Goal: Information Seeking & Learning: Learn about a topic

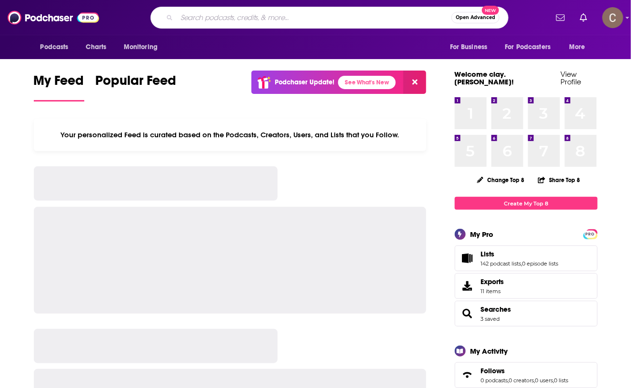
click at [289, 15] on input "Search podcasts, credits, & more..." at bounding box center [314, 17] width 275 height 15
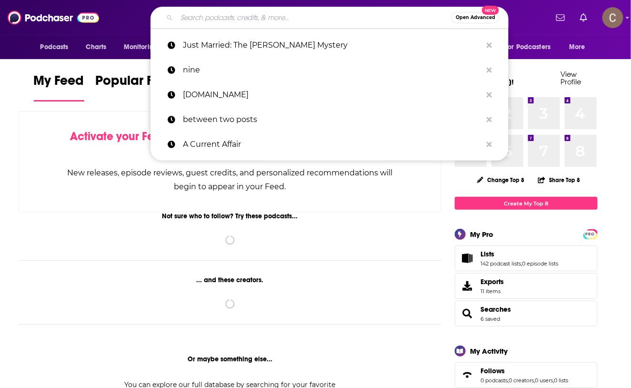
paste input "Smart Girl Dumb Questions"
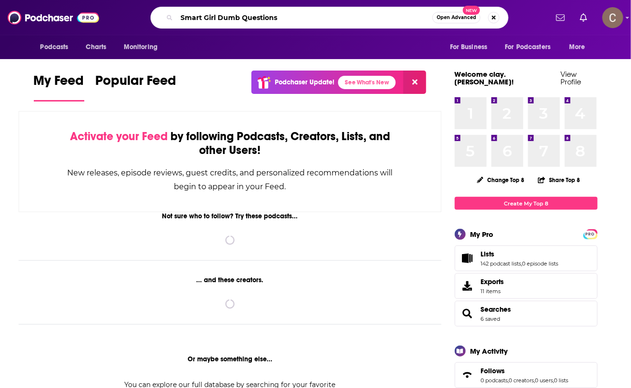
type input "Smart Girl Dumb Questions"
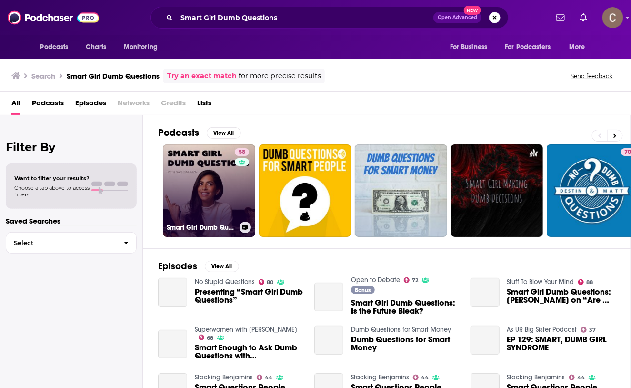
click at [222, 185] on link "58 Smart Girl Dumb Questions" at bounding box center [209, 190] width 92 height 92
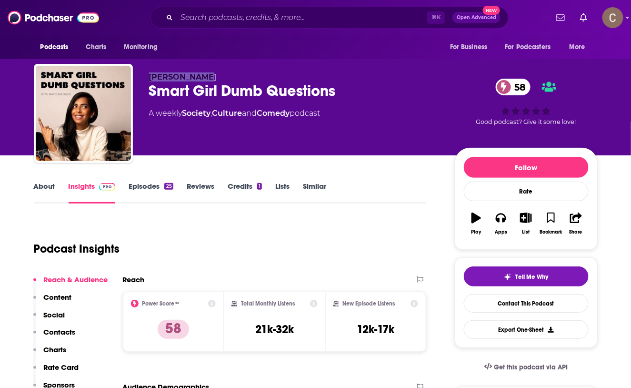
drag, startPoint x: 209, startPoint y: 74, endPoint x: 144, endPoint y: 75, distance: 65.2
click at [144, 75] on div "Nayeema Raza Smart Girl Dumb Questions 58 A weekly Society , Culture and Comedy…" at bounding box center [316, 115] width 564 height 103
copy span "Nayeema Raza"
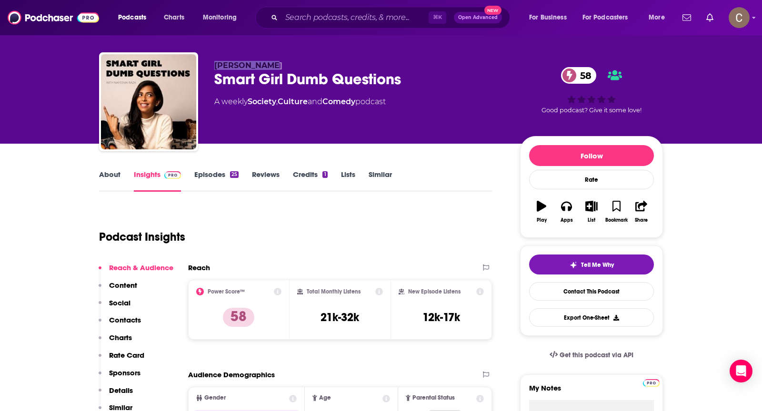
scroll to position [12, 0]
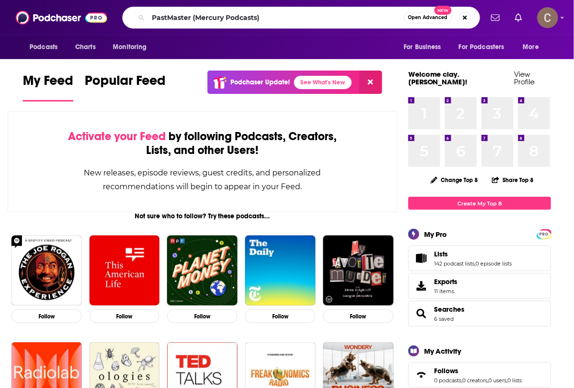
type input "PastMaster (Mercury Podcasts)"
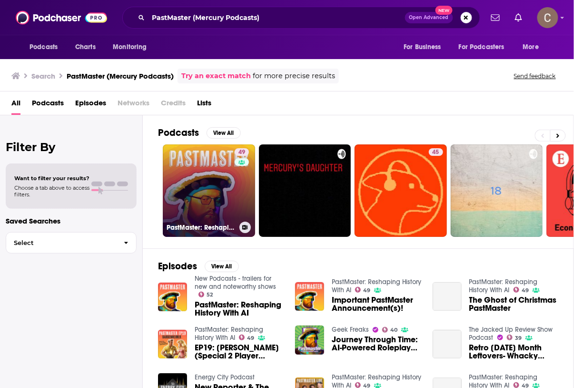
click at [222, 189] on link "49 PastMaster: Reshaping History With AI" at bounding box center [209, 190] width 92 height 92
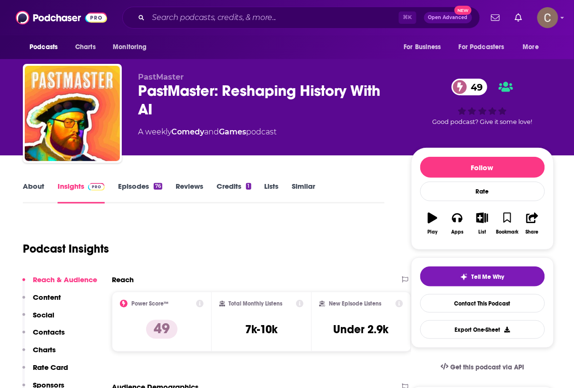
click at [150, 192] on link "Episodes 76" at bounding box center [140, 192] width 44 height 22
